Goal: Information Seeking & Learning: Learn about a topic

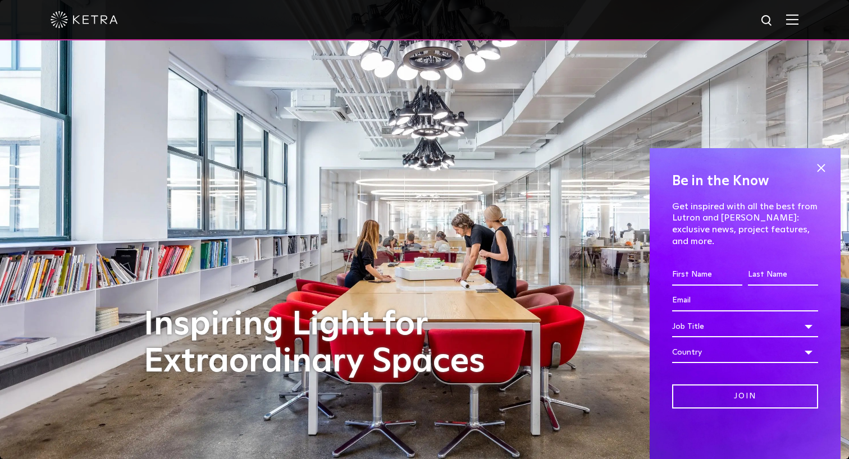
scroll to position [22, 0]
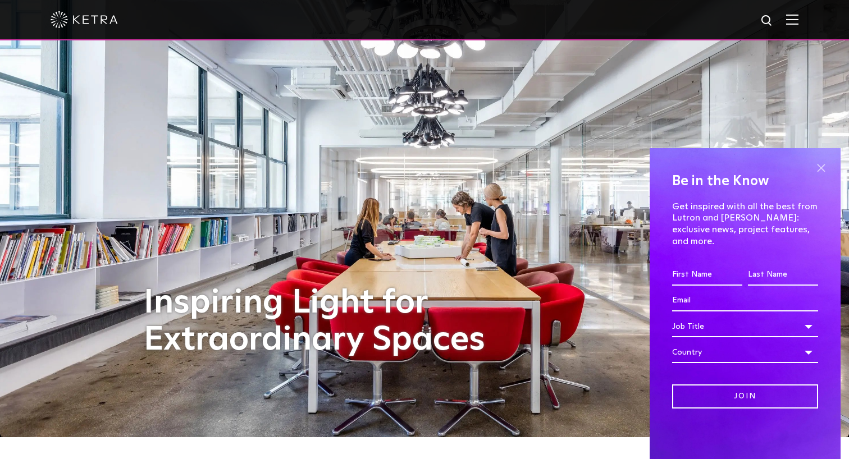
click at [823, 176] on span at bounding box center [821, 168] width 17 height 17
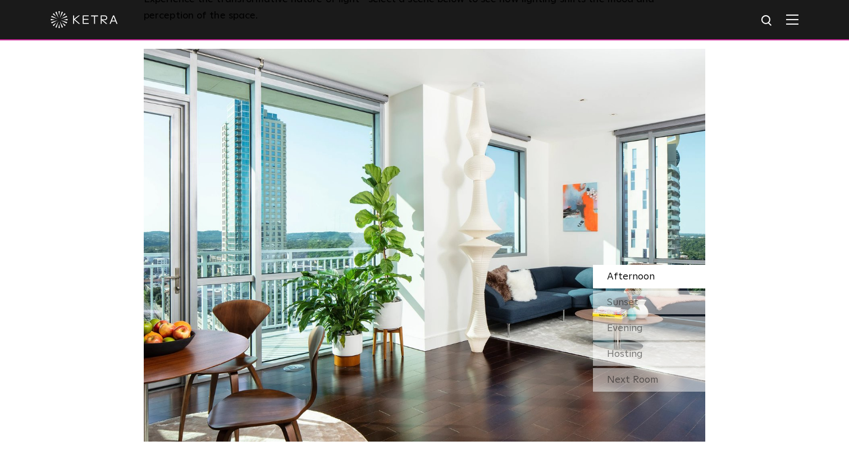
scroll to position [993, 0]
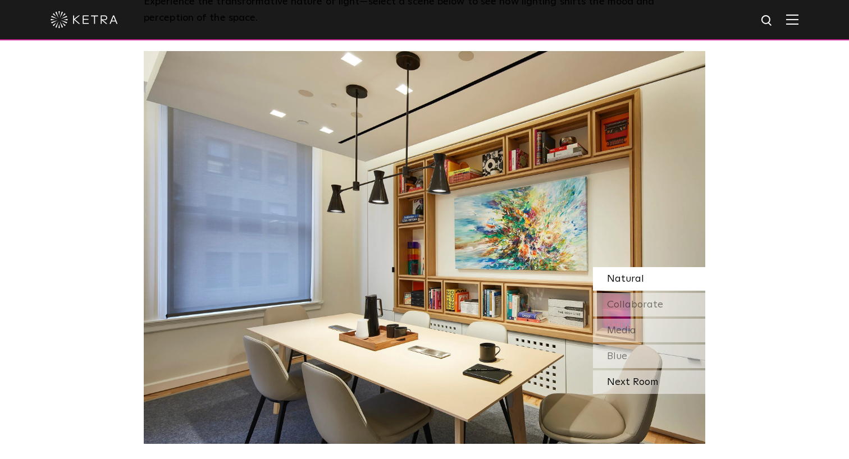
click at [639, 371] on div "Next Room" at bounding box center [649, 383] width 112 height 24
click at [629, 345] on div "Blue" at bounding box center [649, 357] width 112 height 24
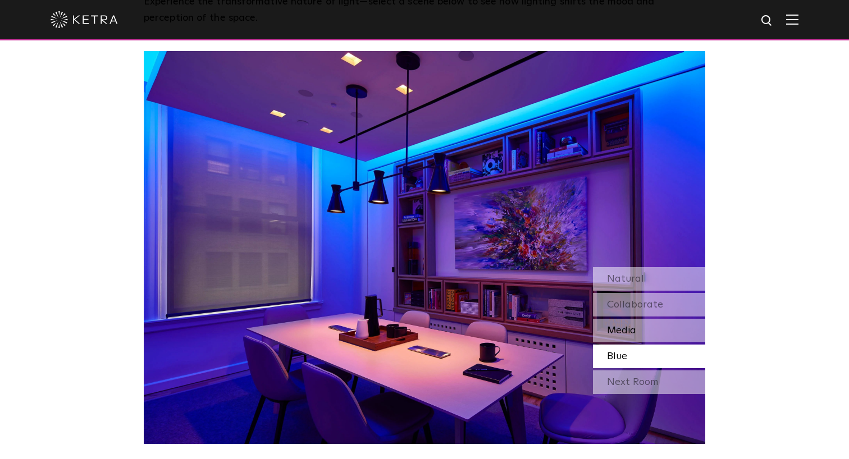
click at [627, 326] on span "Media" at bounding box center [621, 331] width 29 height 10
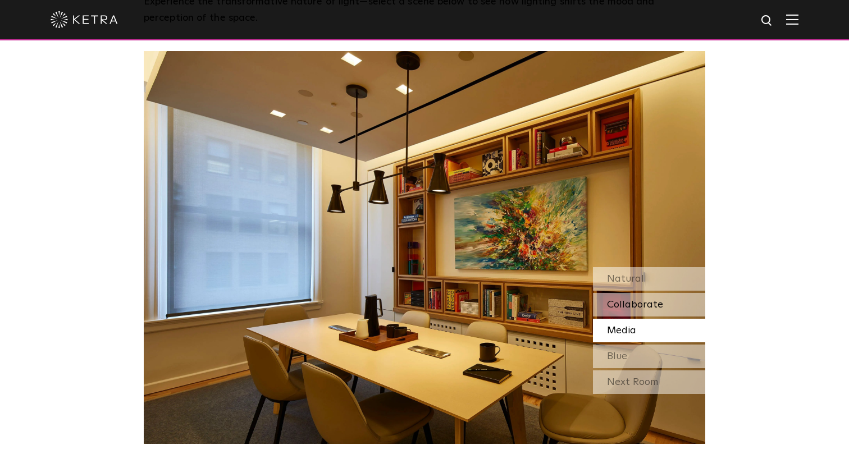
click at [654, 293] on div "Collaborate" at bounding box center [649, 305] width 112 height 24
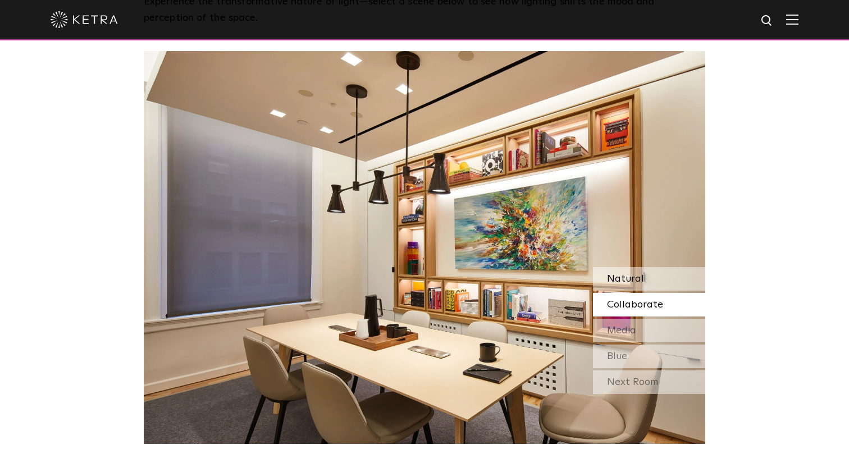
click at [659, 267] on div "Natural" at bounding box center [649, 279] width 112 height 24
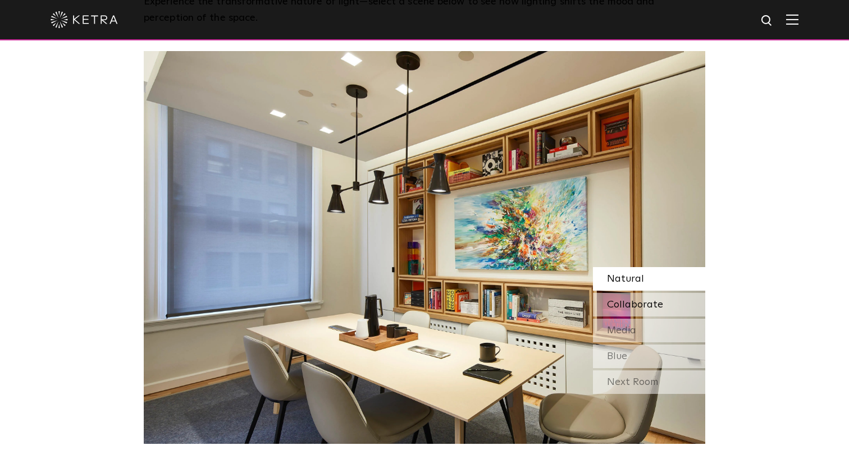
click at [645, 300] on span "Collaborate" at bounding box center [635, 305] width 56 height 10
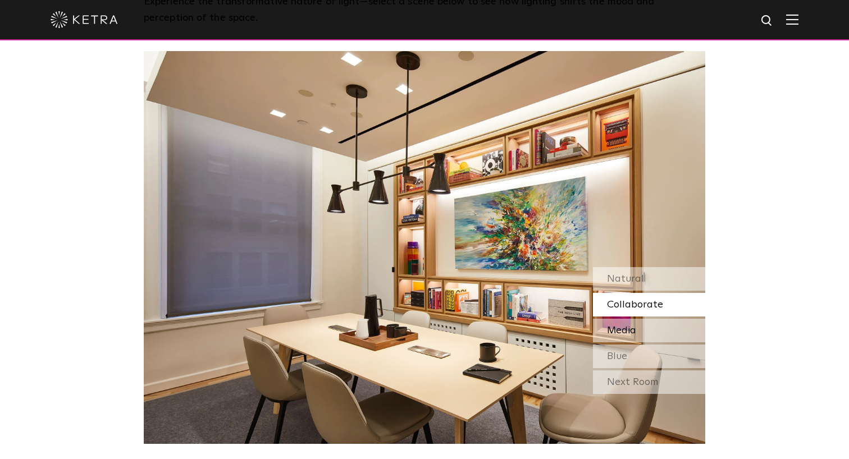
click at [635, 326] on span "Media" at bounding box center [621, 331] width 29 height 10
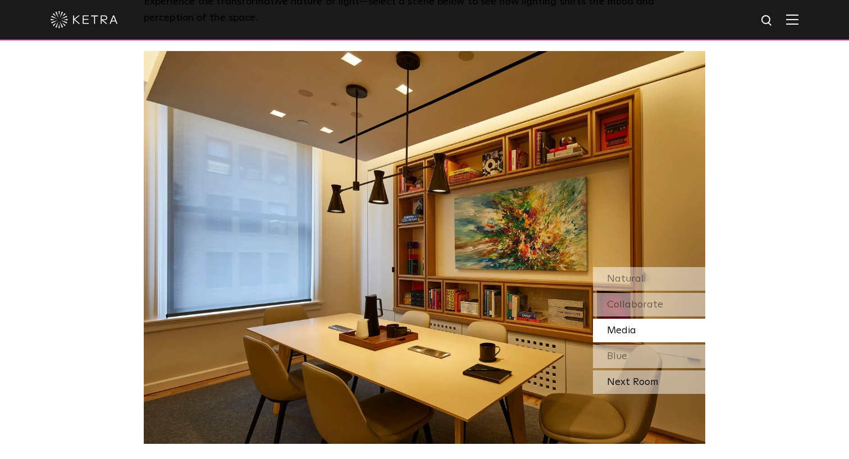
click at [623, 371] on div "Next Room" at bounding box center [649, 383] width 112 height 24
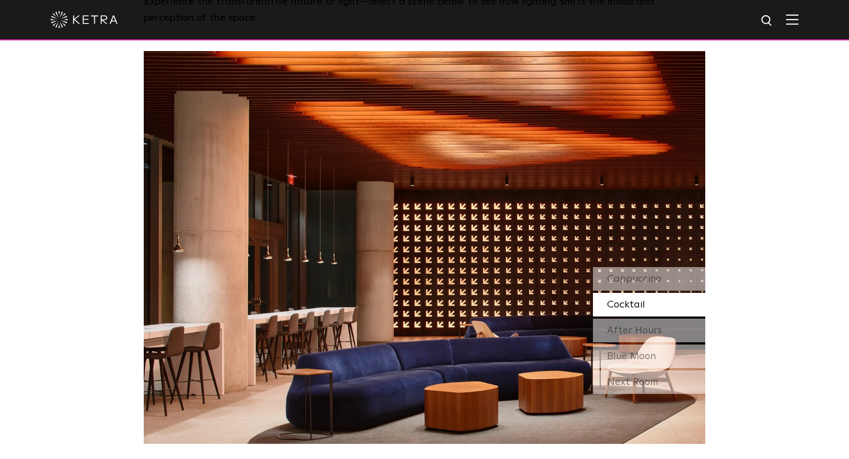
click at [628, 300] on span "Cocktail" at bounding box center [626, 305] width 38 height 10
click at [631, 326] on span "After Hours" at bounding box center [634, 331] width 55 height 10
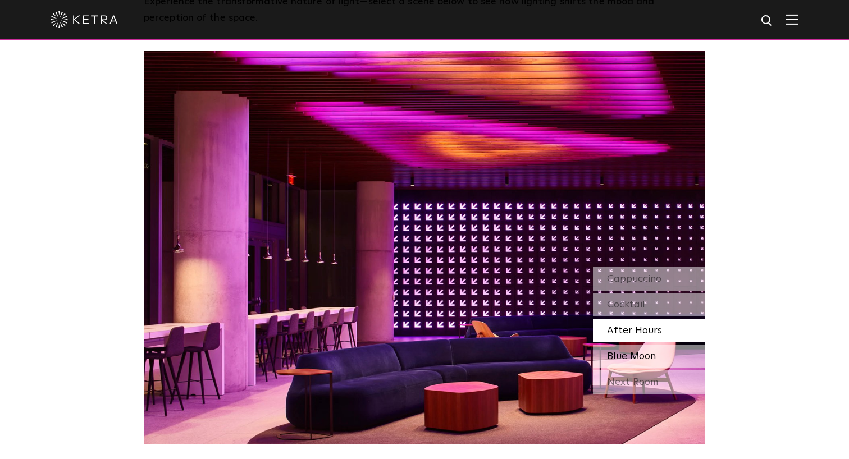
click at [626, 352] on span "Blue Moon" at bounding box center [631, 357] width 49 height 10
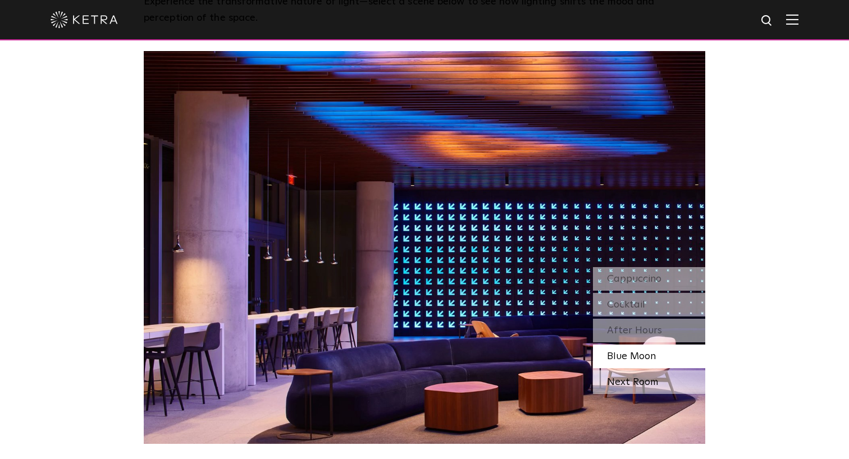
click at [626, 371] on div "Next Room" at bounding box center [649, 383] width 112 height 24
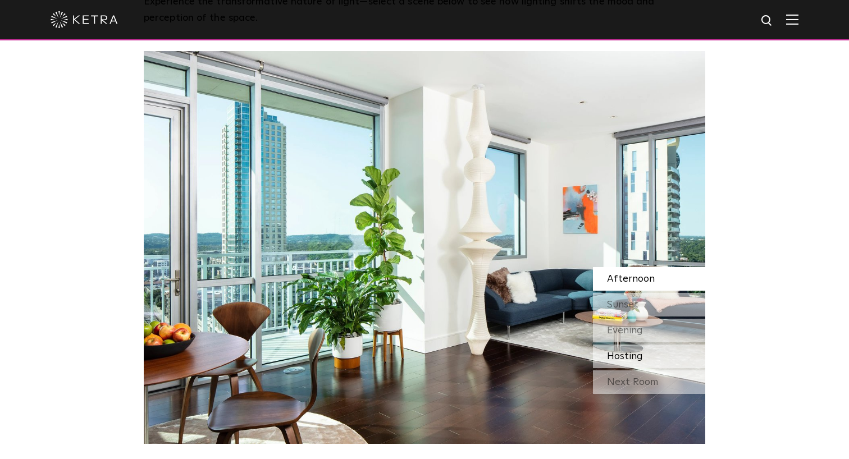
click at [629, 352] on span "Hosting" at bounding box center [625, 357] width 36 height 10
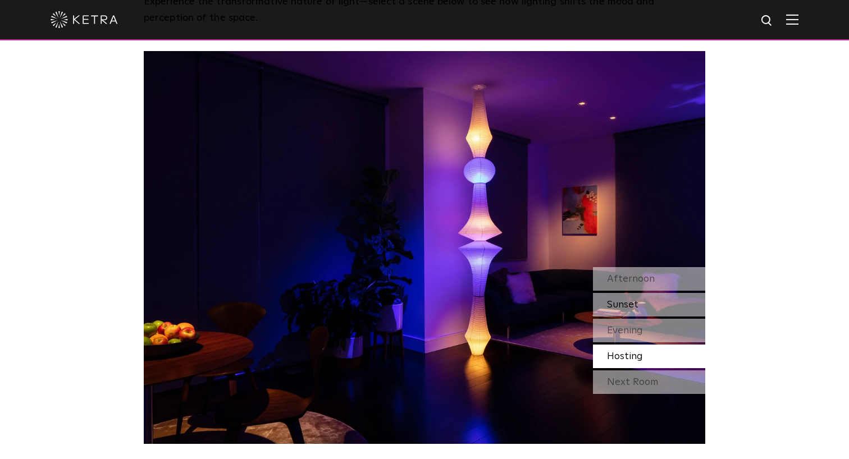
click at [626, 293] on div "Sunset" at bounding box center [649, 305] width 112 height 24
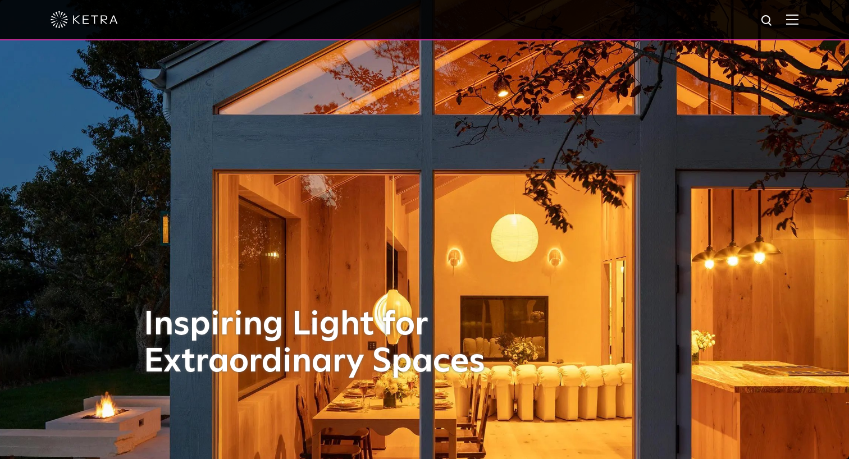
scroll to position [0, 0]
click at [796, 17] on img at bounding box center [792, 19] width 12 height 11
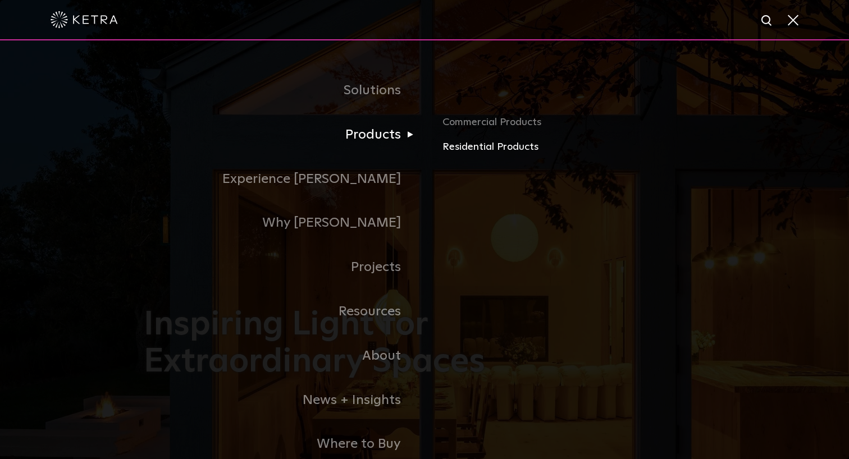
click at [493, 145] on link "Residential Products" at bounding box center [574, 147] width 263 height 16
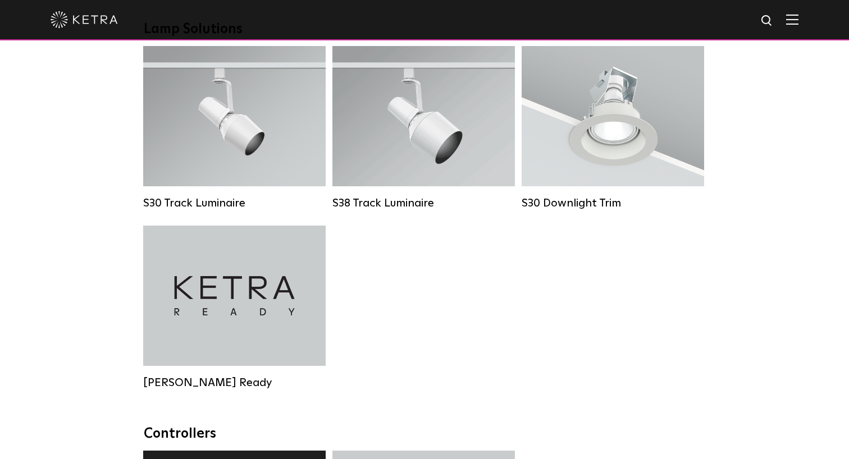
scroll to position [876, 0]
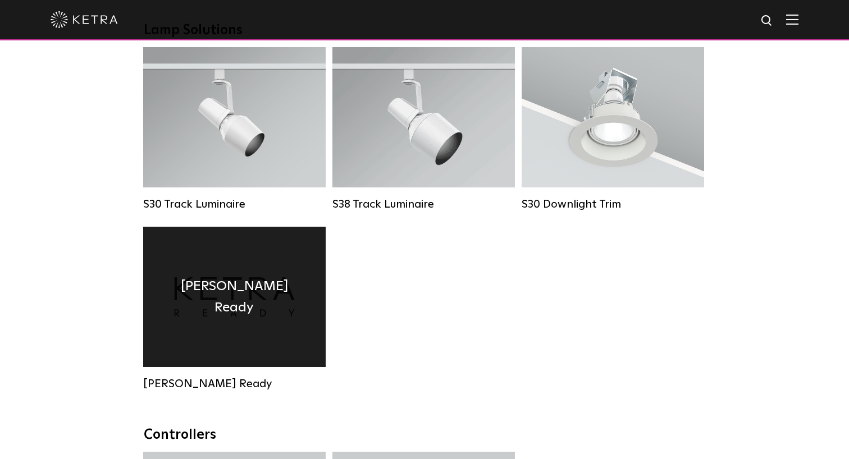
click at [221, 322] on div "Ketra Ready" at bounding box center [234, 297] width 183 height 140
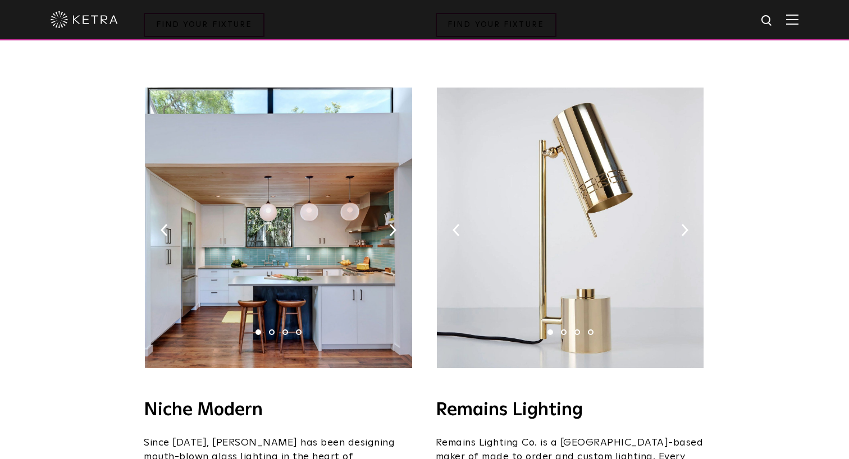
scroll to position [1225, 0]
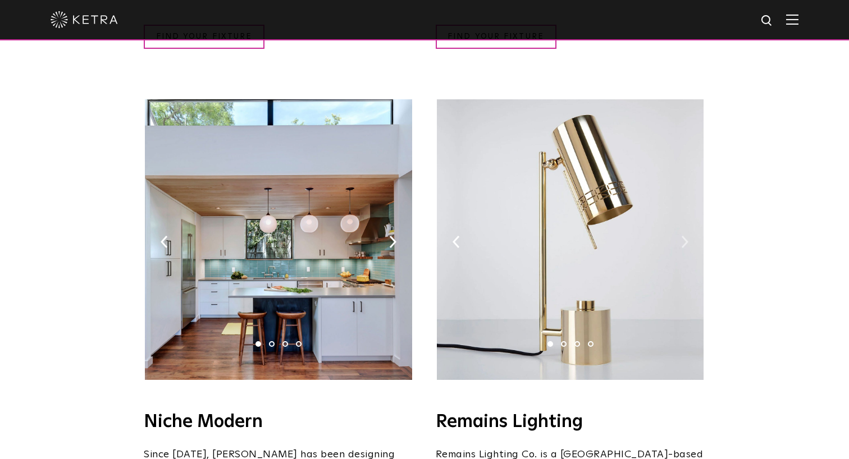
click at [685, 236] on img at bounding box center [684, 242] width 7 height 12
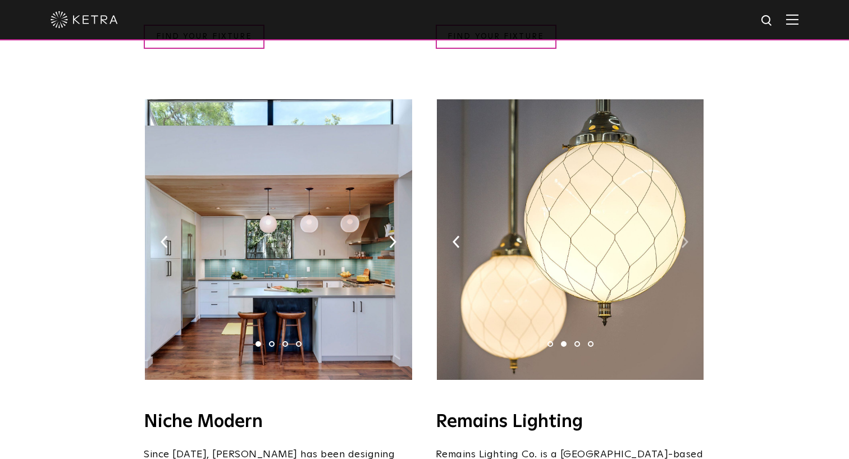
click at [685, 236] on img at bounding box center [684, 242] width 7 height 12
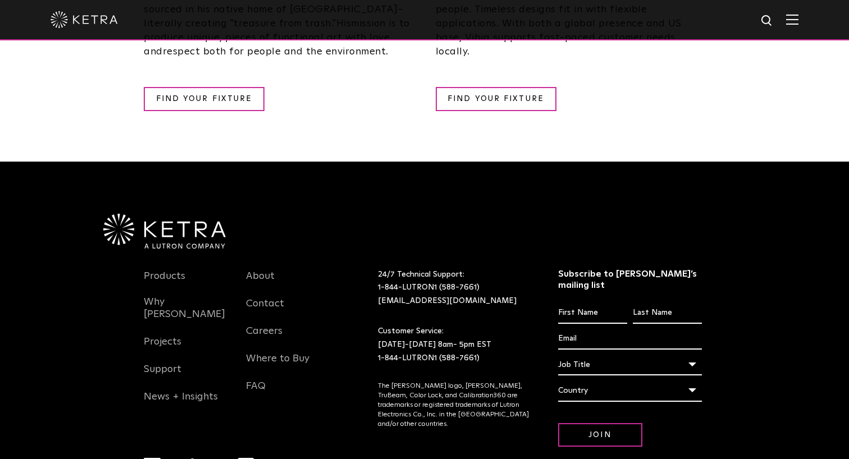
scroll to position [2262, 0]
